Goal: Information Seeking & Learning: Learn about a topic

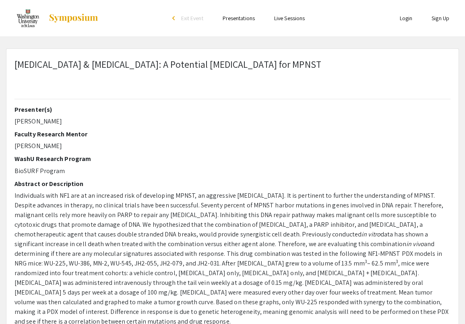
select select "custom"
type input "0"
select select "custom"
type input "1"
select select "auto"
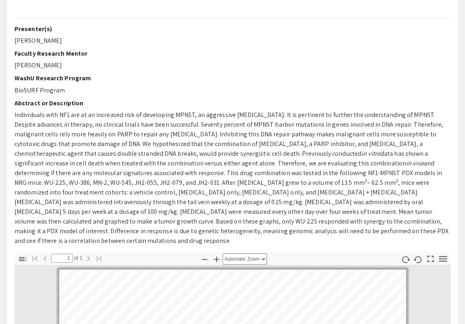
scroll to position [40, 0]
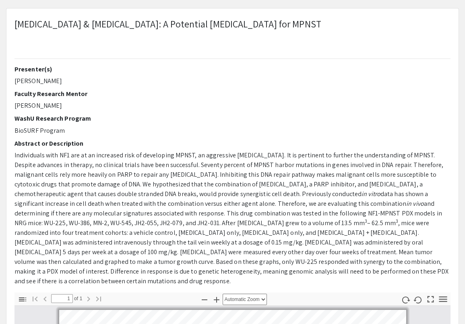
drag, startPoint x: 23, startPoint y: 106, endPoint x: 69, endPoint y: 102, distance: 46.0
click at [69, 102] on p "[PERSON_NAME]" at bounding box center [233, 106] width 436 height 10
copy p "[PERSON_NAME]"
click at [37, 208] on p "Individuals with NF1 are at an increased risk of developing MPNST, an aggressiv…" at bounding box center [233, 217] width 436 height 135
